Goal: Transaction & Acquisition: Purchase product/service

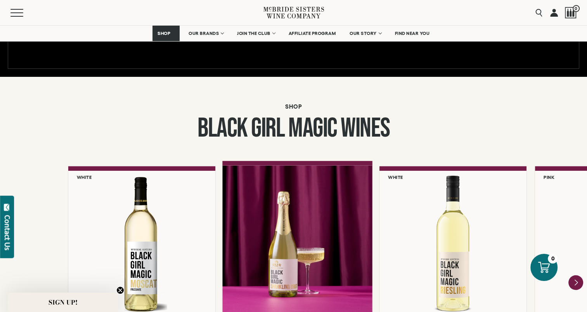
scroll to position [550, 0]
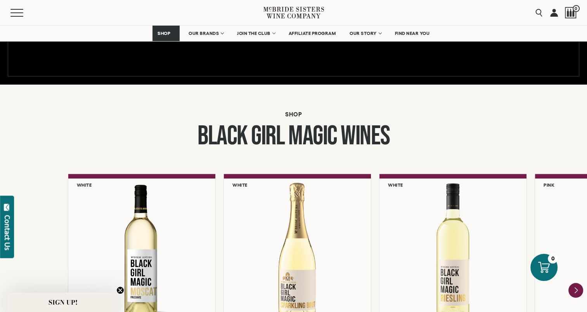
click at [231, 103] on div "**********" at bounding box center [293, 257] width 587 height 347
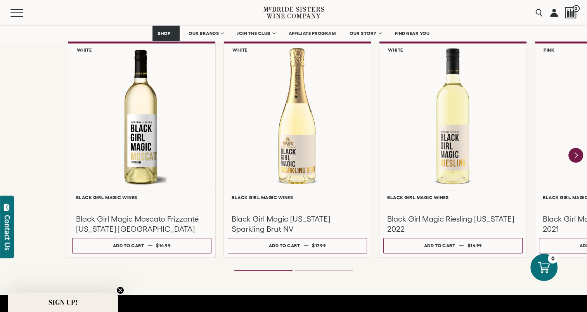
scroll to position [685, 0]
click at [575, 150] on icon "Next" at bounding box center [576, 156] width 16 height 16
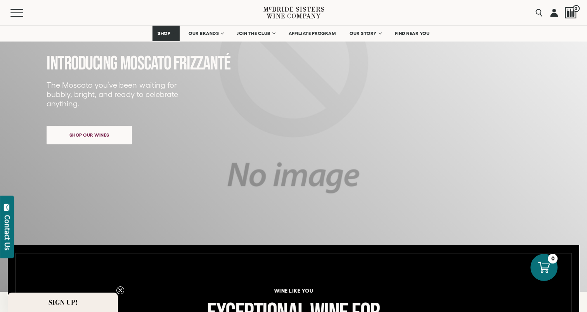
scroll to position [108, 0]
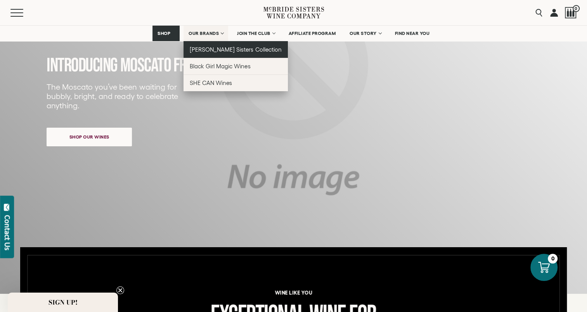
click at [204, 46] on span "[PERSON_NAME] Sisters Collection" at bounding box center [236, 49] width 92 height 7
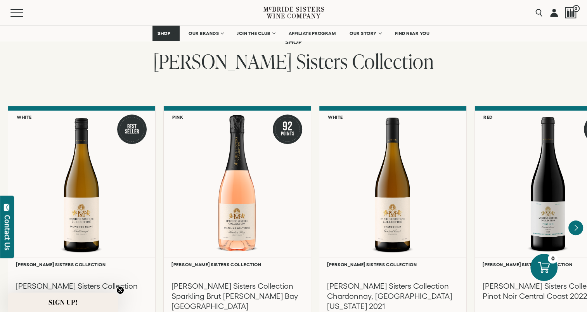
scroll to position [599, 0]
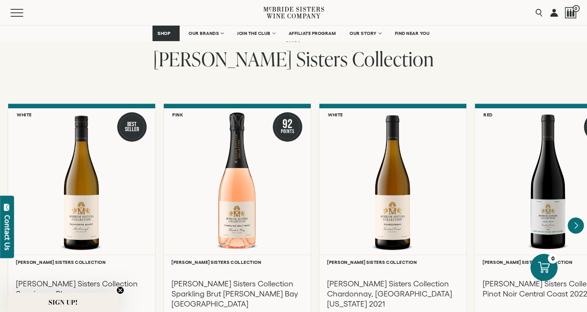
click at [573, 217] on icon "Next" at bounding box center [576, 225] width 16 height 16
